Goal: Information Seeking & Learning: Learn about a topic

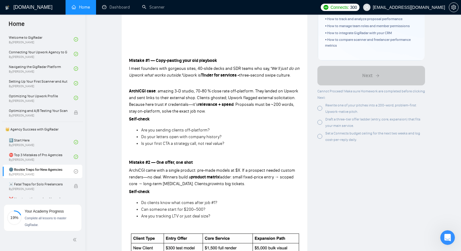
scroll to position [159, 0]
drag, startPoint x: 326, startPoint y: 105, endPoint x: 368, endPoint y: 112, distance: 42.8
click at [368, 112] on div "Rewrite one of your pitches into a 200-word, problem-first Upwork-native pitch." at bounding box center [375, 108] width 100 height 13
copy span "Rewrite one of your pitches into a 200-word, problem-first Upwork-native pitch."
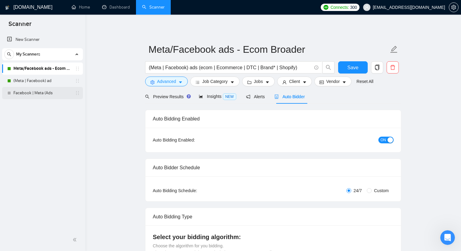
click at [23, 90] on link "Facebook | Meta (Ads" at bounding box center [42, 93] width 58 height 12
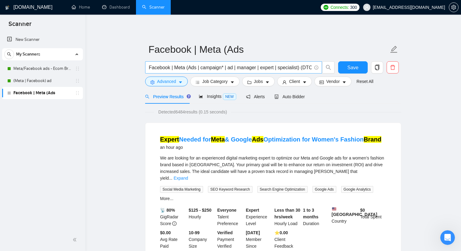
click at [191, 68] on input "Facebook | Meta (Ads | campaign* | ad | manager | expert | specialist) (DTC | S…" at bounding box center [230, 68] width 163 height 8
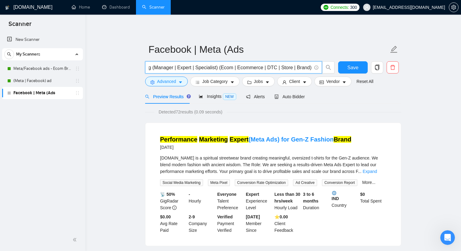
click at [309, 67] on input "Performance Marketing (Manager | Expert | Specialist) (Ecom | Ecommerce | DTC |…" at bounding box center [230, 68] width 163 height 8
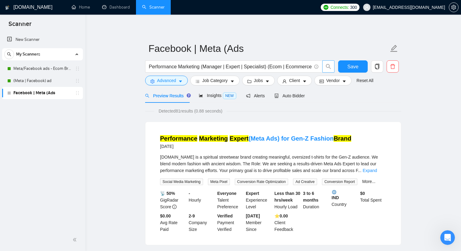
scroll to position [1, 0]
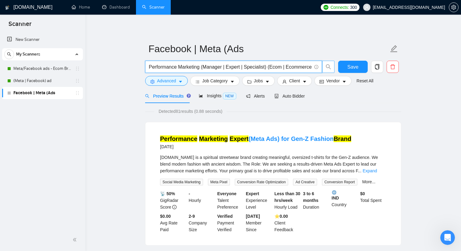
drag, startPoint x: 269, startPoint y: 66, endPoint x: 202, endPoint y: 65, distance: 66.5
click at [202, 65] on input "Performance Marketing (Manager | Expert | Specialist) (Ecom | Ecommerce | DTC |…" at bounding box center [230, 67] width 163 height 8
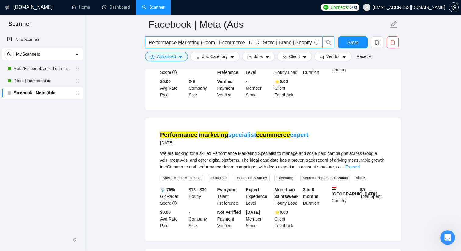
scroll to position [421, 0]
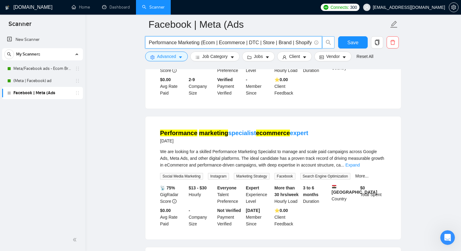
click at [149, 43] on input "Performance Marketing (Ecom | Ecommerce | DTC | Store | Brand | Shopify)" at bounding box center [230, 43] width 163 height 8
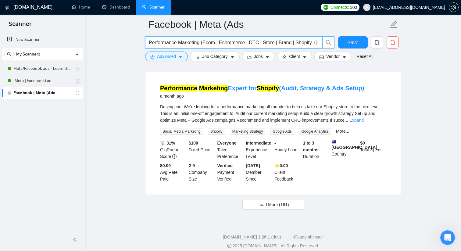
scroll to position [1269, 0]
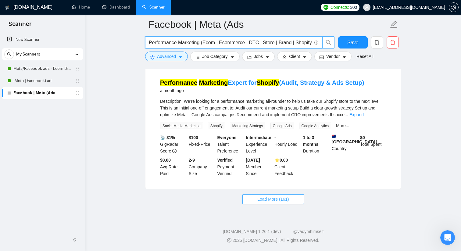
click at [267, 200] on span "Load More (161)" at bounding box center [273, 199] width 32 height 7
click at [200, 40] on input "Performance Marketing (Ecom | Ecommerce | DTC | Store | Brand | Shopify)" at bounding box center [230, 43] width 163 height 8
paste input "(Manager | Expert | Specialist)"
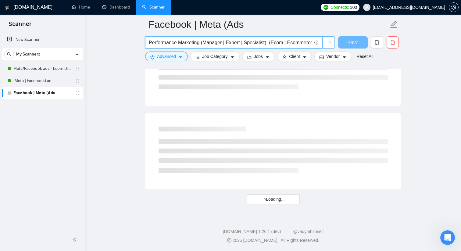
scroll to position [766, 0]
type input "Performance Marketing (Manager | Expert | Specialist) (Ecom | Ecommerce | DTC |…"
